Goal: Task Accomplishment & Management: Complete application form

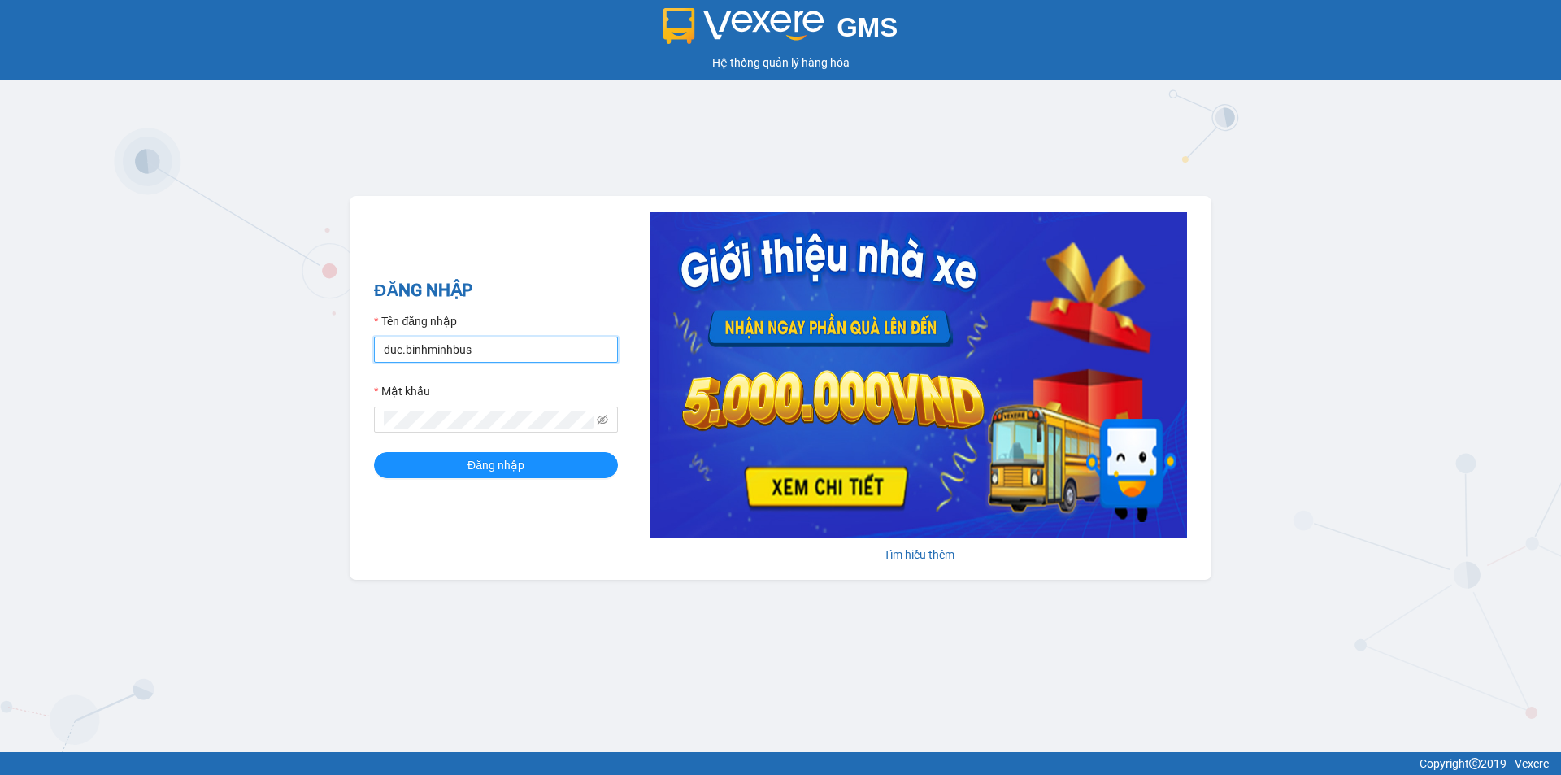
drag, startPoint x: 462, startPoint y: 351, endPoint x: 310, endPoint y: 360, distance: 152.3
click at [310, 360] on div "GMS Hệ thống quản lý hàng hóa ĐĂNG NHẬP Tên đăng nhập duc.[PERSON_NAME] khẩu Đă…" at bounding box center [780, 376] width 1561 height 752
type input "en.binhminhbus"
click at [343, 432] on div "GMS Hệ thống quản lý hàng hóa ĐĂNG NHẬP Tên đăng nhập en.[PERSON_NAME] khẩu Đăn…" at bounding box center [780, 376] width 1561 height 752
click at [436, 462] on button "Đăng nhập" at bounding box center [496, 465] width 244 height 26
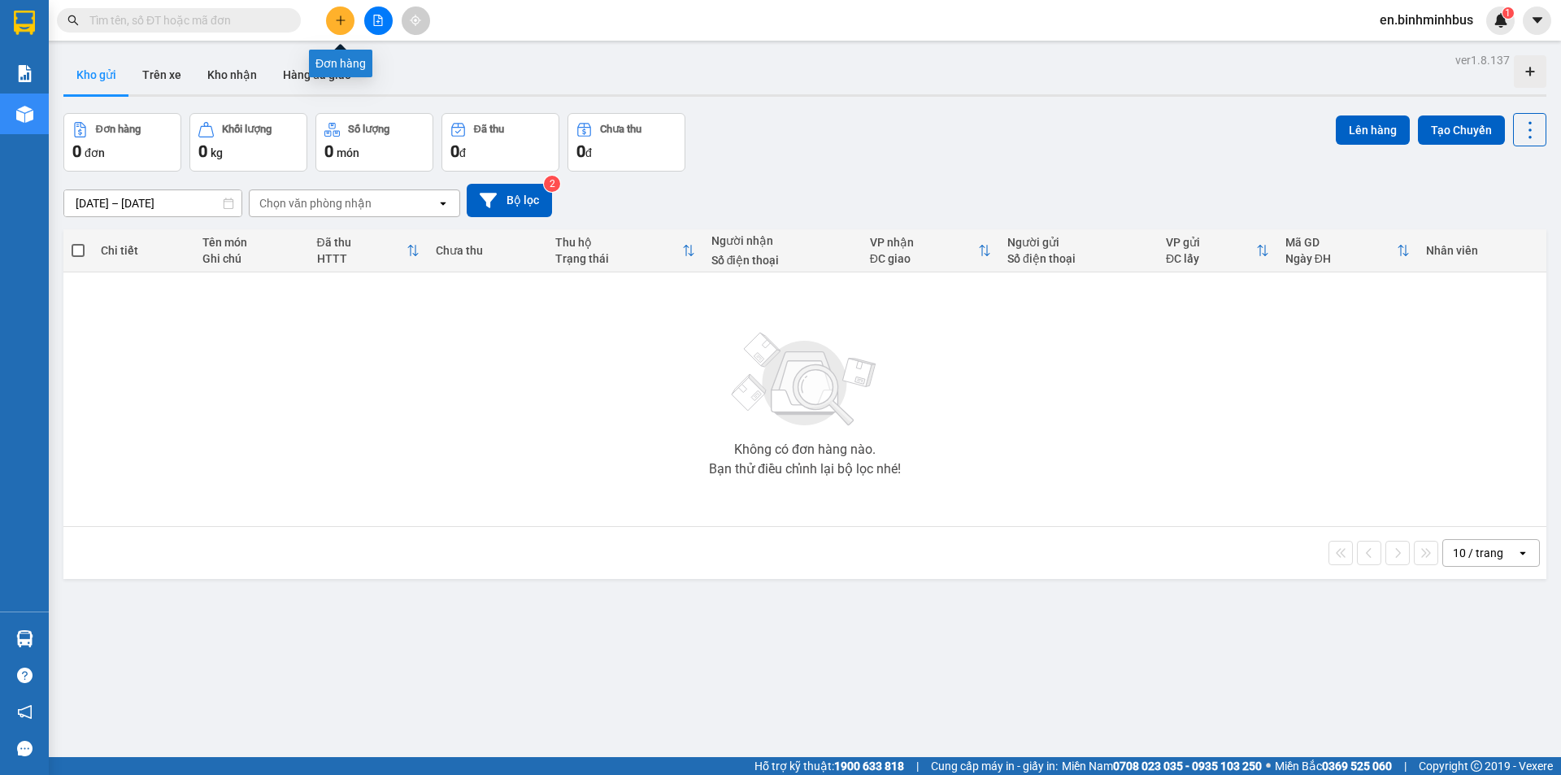
click at [339, 18] on icon "plus" at bounding box center [340, 20] width 11 height 11
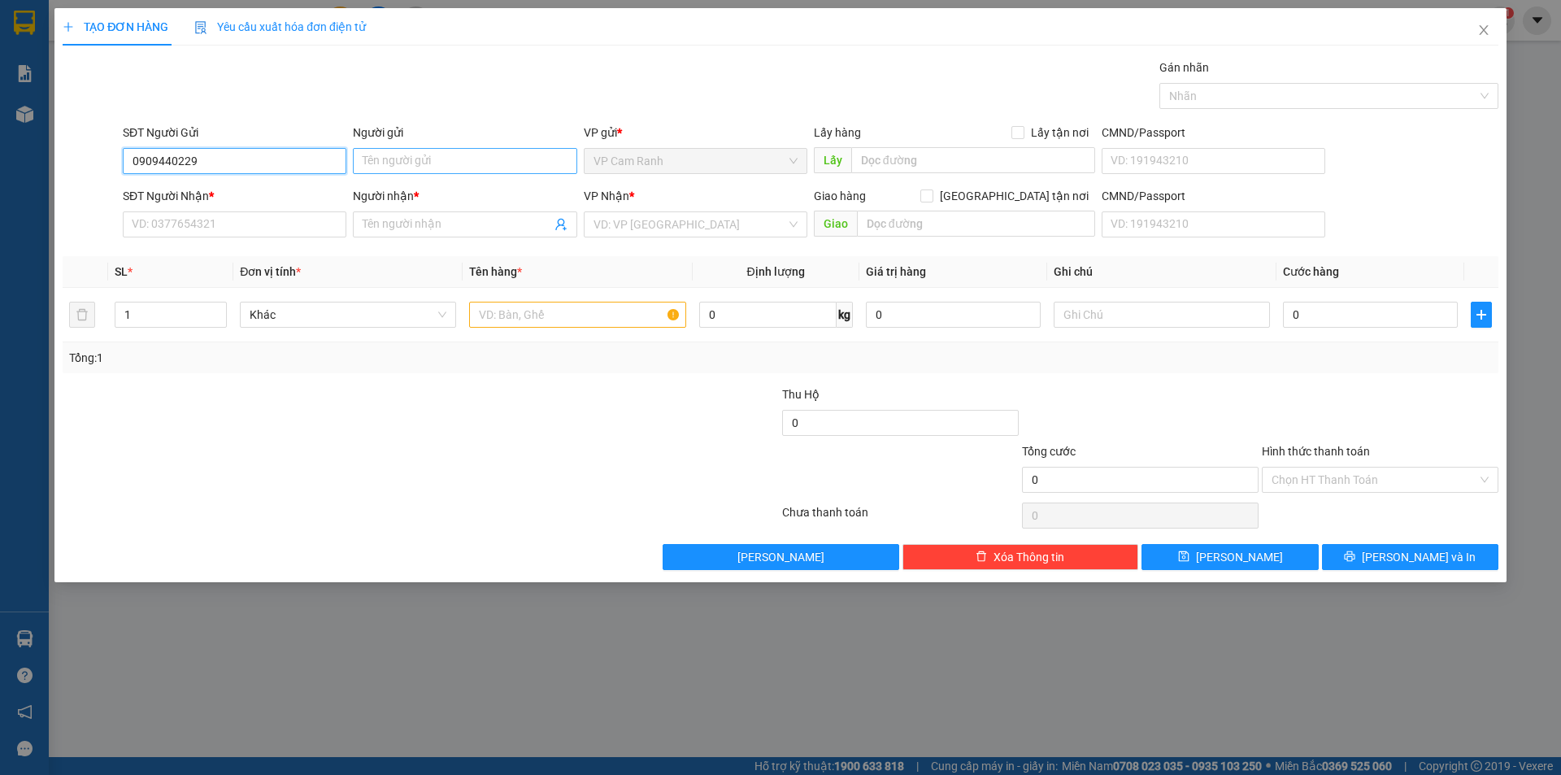
type input "0909440229"
click at [402, 162] on input "Người gửi" at bounding box center [465, 161] width 224 height 26
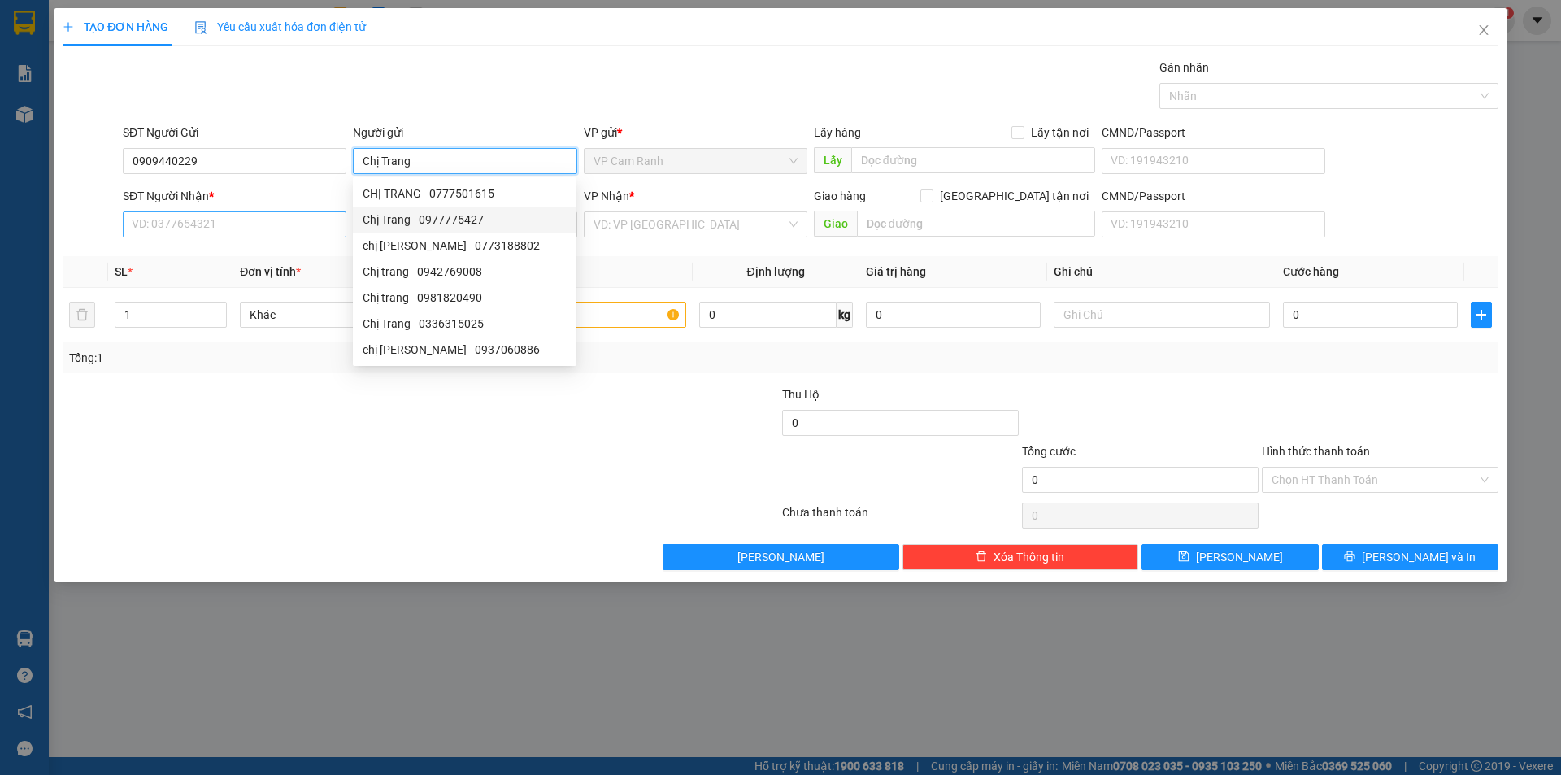
type input "Chị Trang"
click at [181, 222] on input "SĐT Người Nhận *" at bounding box center [235, 224] width 224 height 26
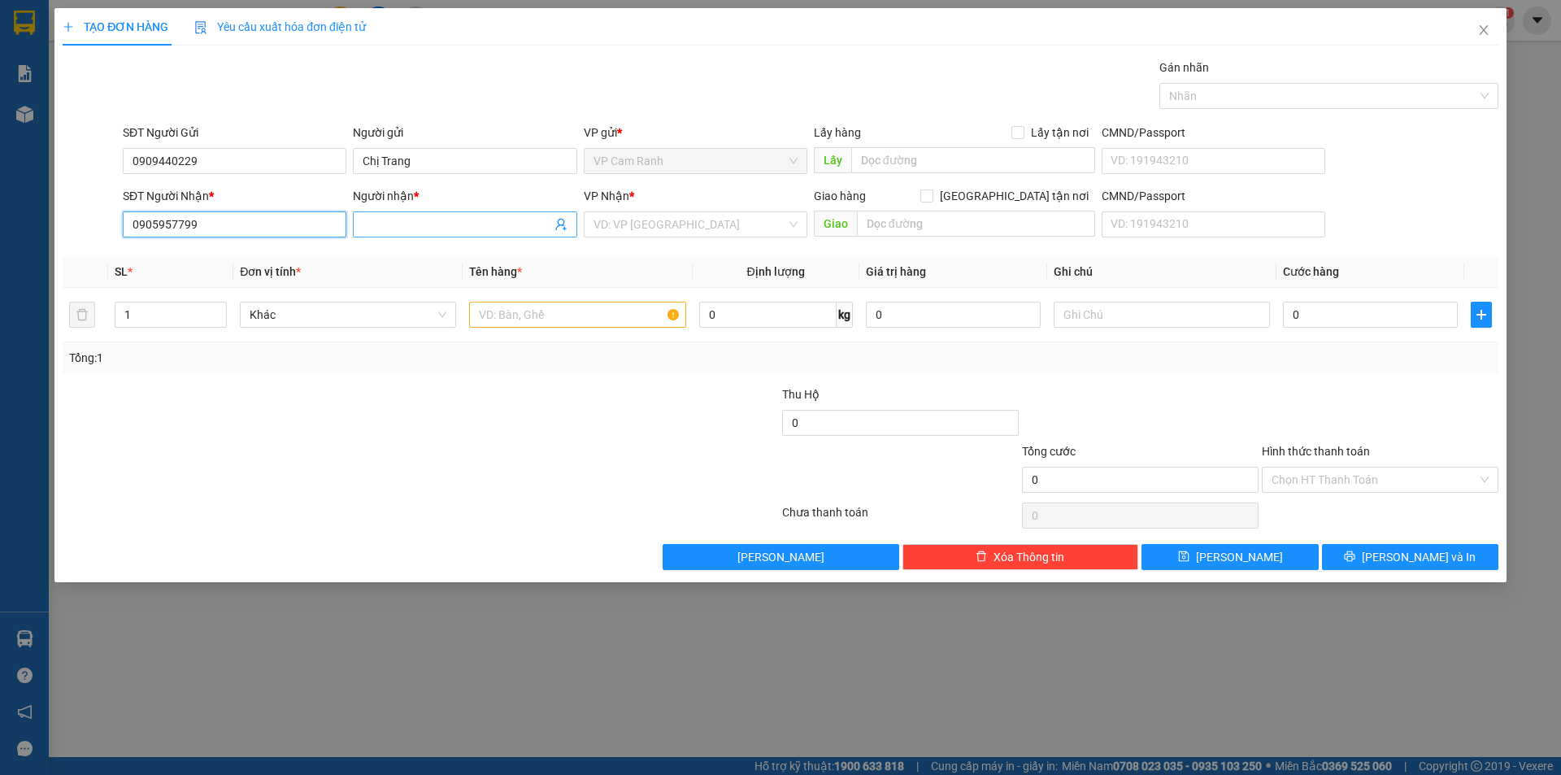
type input "0905957799"
click at [403, 220] on input "Người nhận *" at bounding box center [457, 224] width 188 height 18
type input "Chị Hiền"
click at [511, 320] on input "text" at bounding box center [577, 315] width 216 height 26
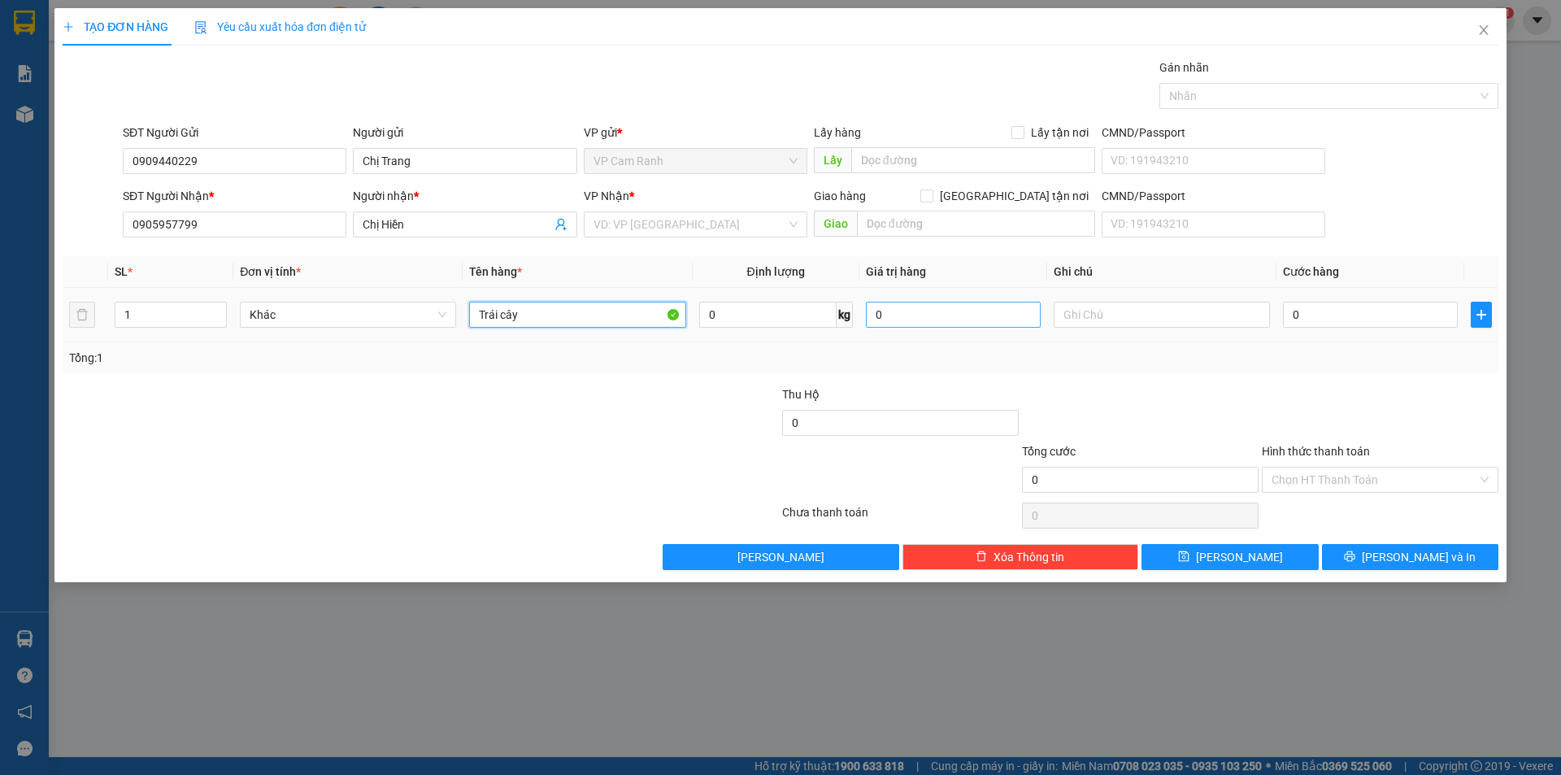
type input "Trái cây"
click at [924, 311] on input "0" at bounding box center [953, 315] width 175 height 26
click at [1342, 320] on input "0" at bounding box center [1370, 315] width 175 height 26
click at [1487, 32] on icon "close" at bounding box center [1483, 30] width 13 height 13
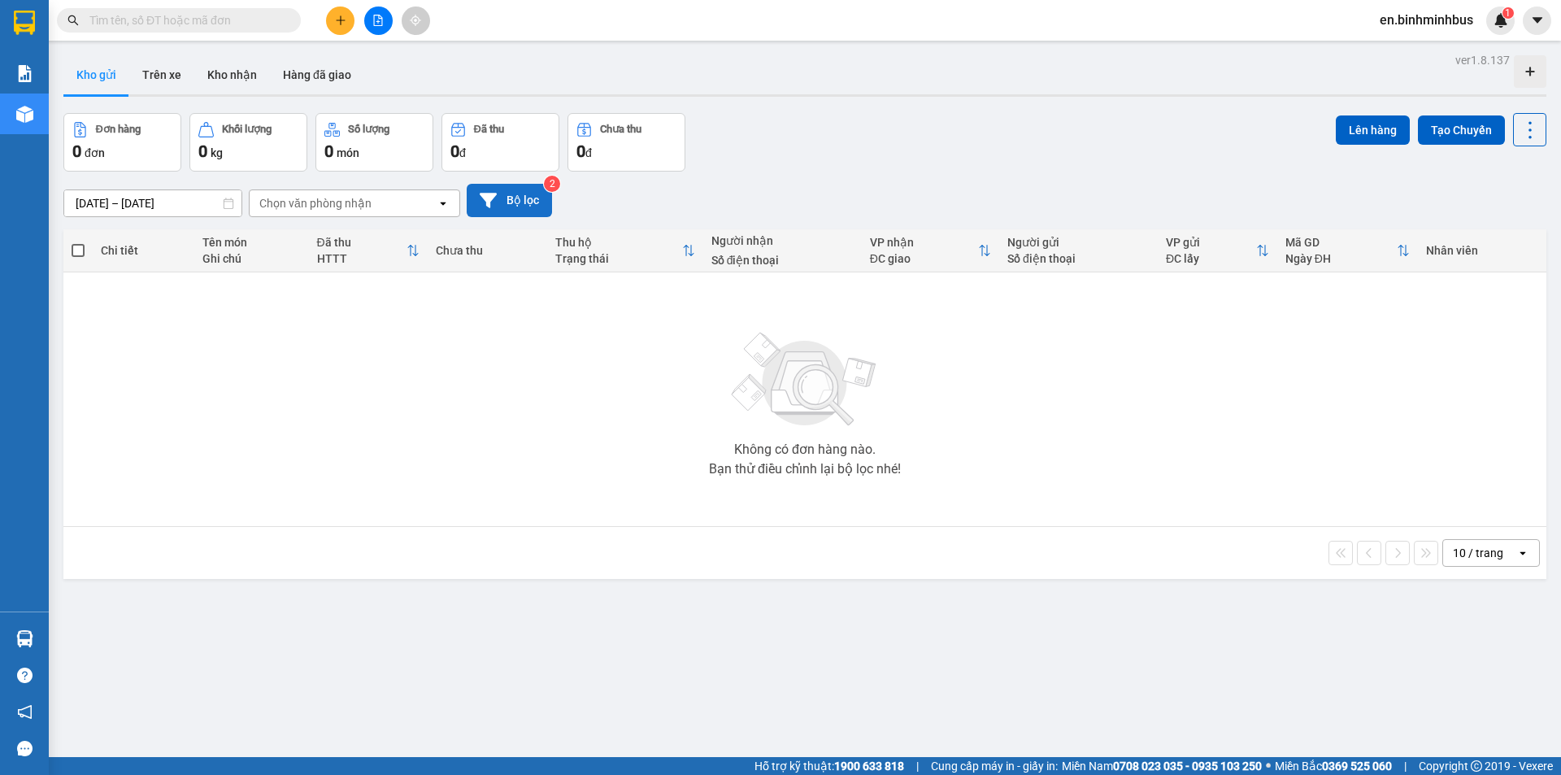
click at [517, 189] on button "Bộ lọc" at bounding box center [509, 200] width 85 height 33
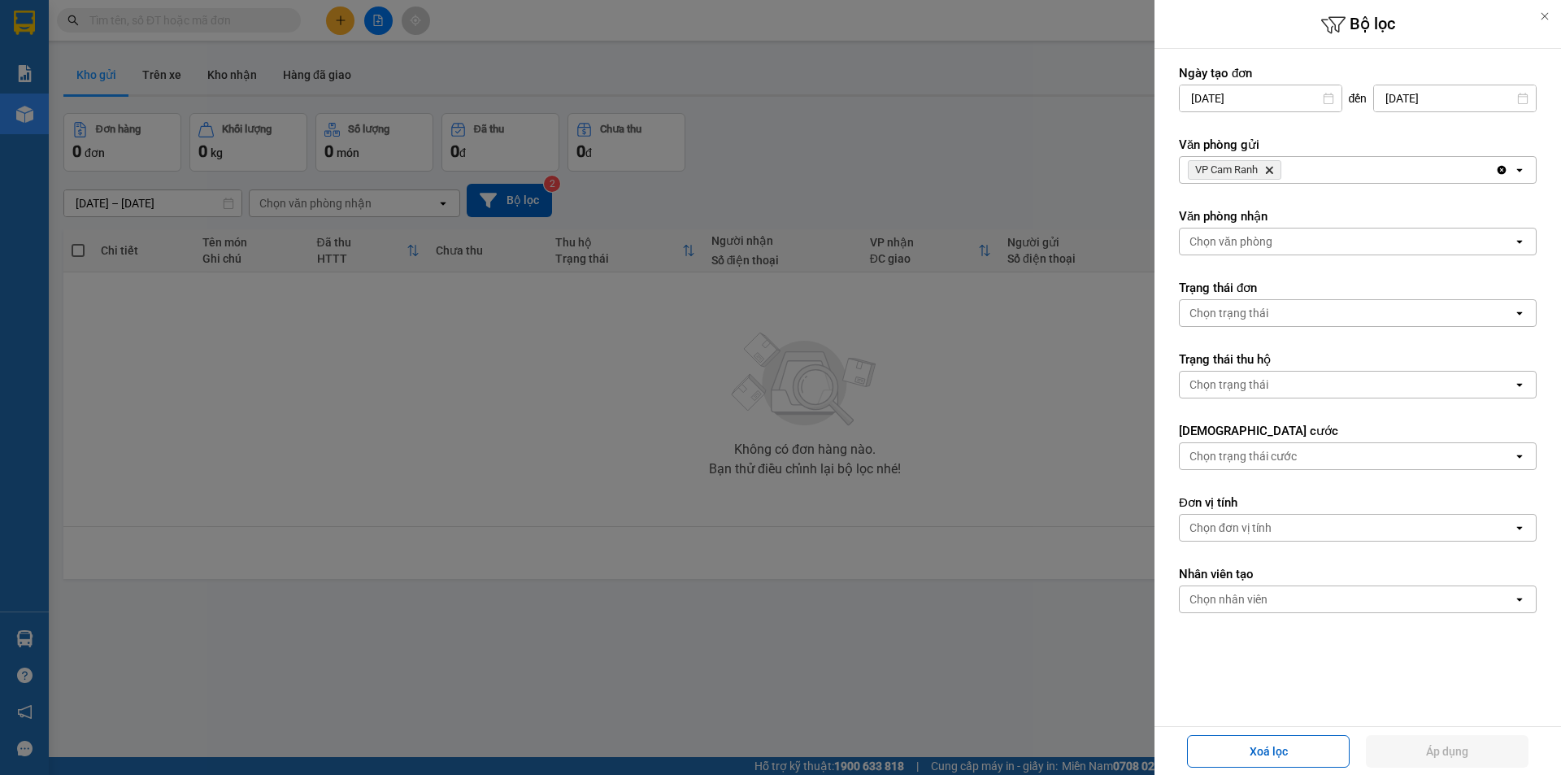
click at [773, 137] on div at bounding box center [780, 387] width 1561 height 775
